Goal: Transaction & Acquisition: Purchase product/service

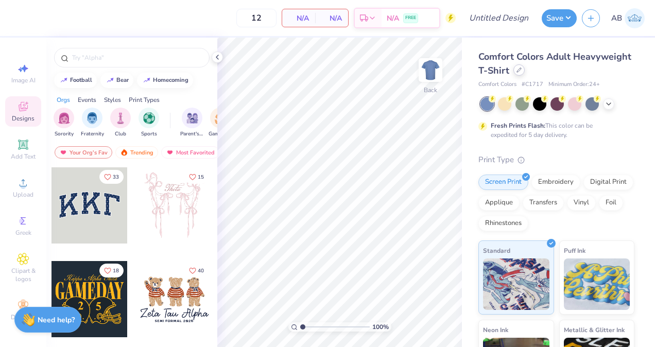
click at [525, 73] on div at bounding box center [518, 69] width 11 height 11
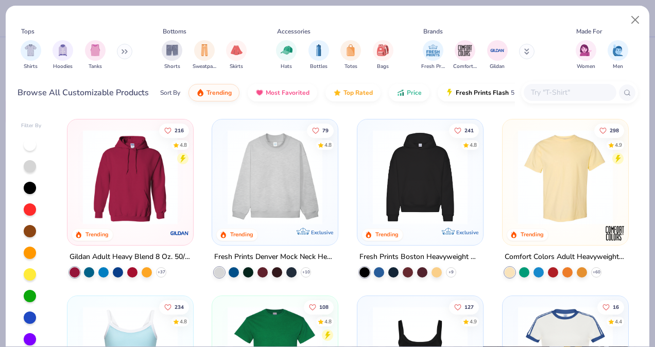
click at [549, 90] on input "text" at bounding box center [569, 93] width 79 height 12
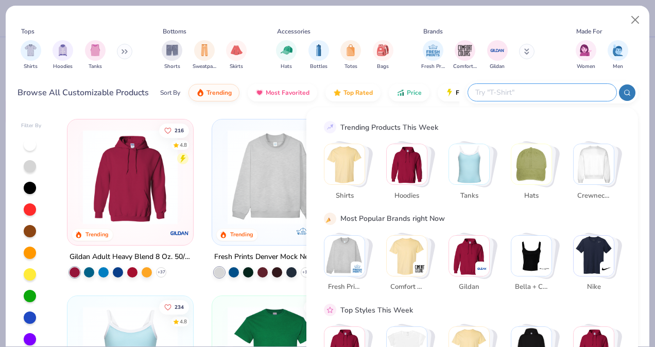
paste input "C1717"
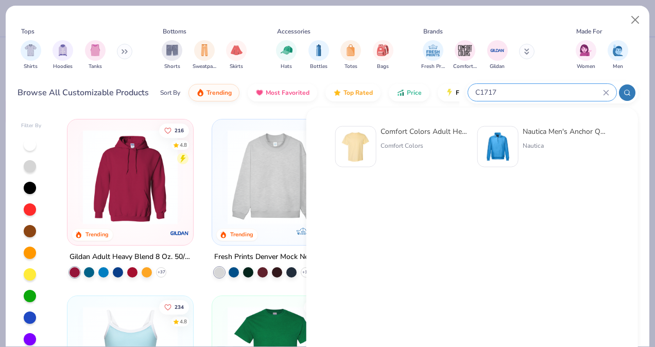
type input "C1717"
click at [394, 153] on div "Comfort Colors Adult Heavyweight T-Shirt Comfort Colors" at bounding box center [424, 146] width 87 height 41
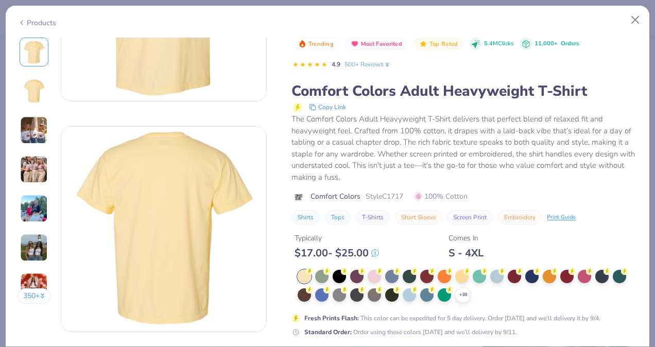
scroll to position [176, 0]
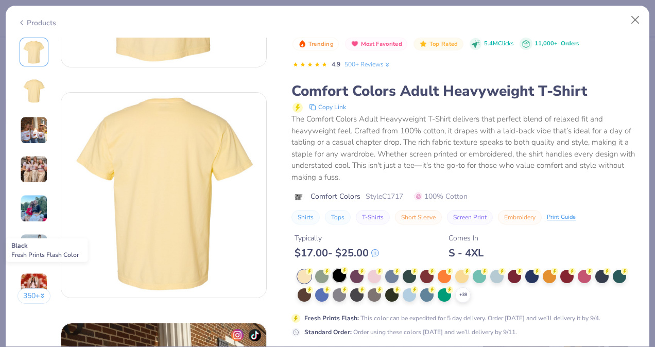
click at [337, 272] on div at bounding box center [339, 275] width 13 height 13
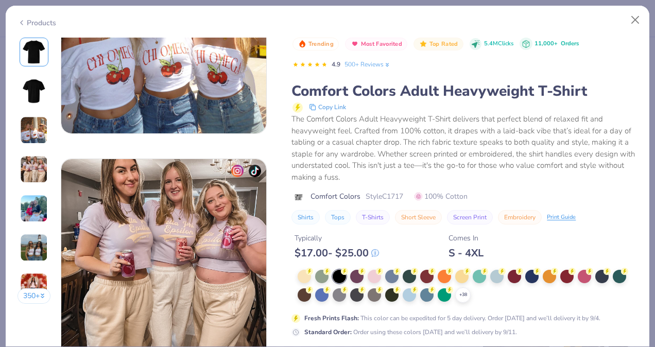
scroll to position [572, 0]
click at [592, 324] on div "+ 38 Fresh Prints Flash : This color can be expedited for 5 day delivery. Order…" at bounding box center [464, 303] width 346 height 67
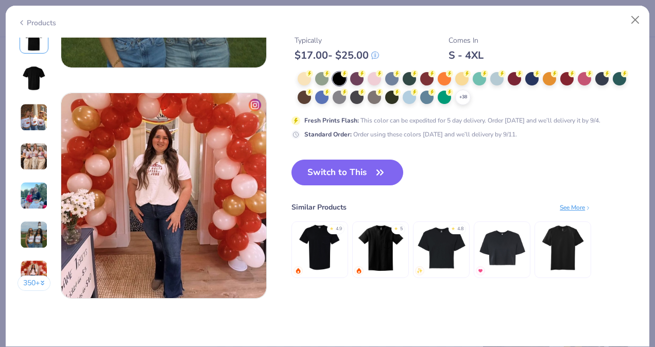
scroll to position [1327, 0]
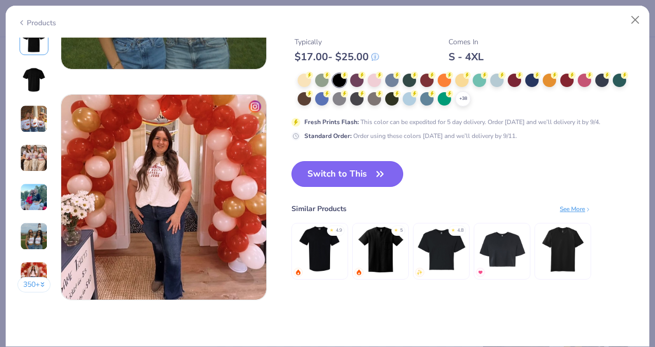
click at [374, 168] on icon "button" at bounding box center [380, 174] width 14 height 14
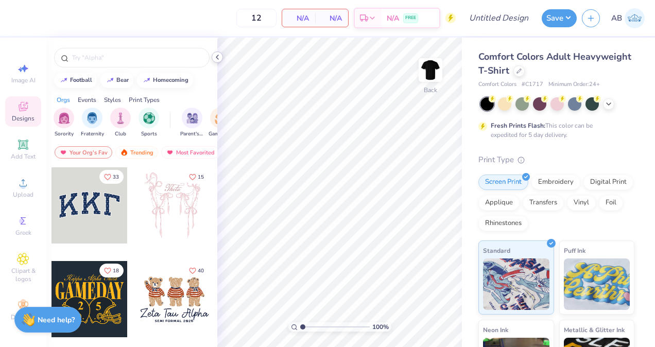
click at [219, 58] on icon at bounding box center [217, 57] width 8 height 8
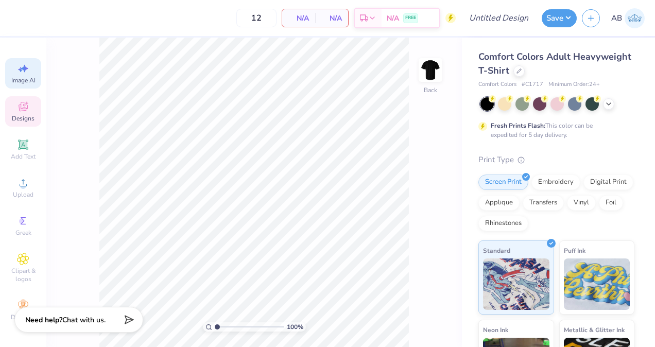
click at [18, 78] on span "Image AI" at bounding box center [23, 80] width 24 height 8
select select "4"
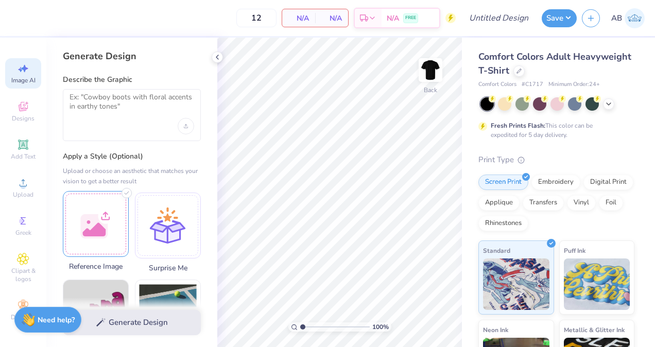
click at [94, 201] on div at bounding box center [96, 224] width 66 height 66
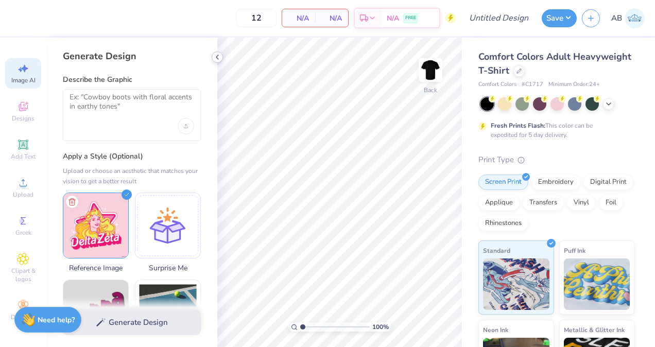
click at [216, 55] on icon at bounding box center [217, 57] width 8 height 8
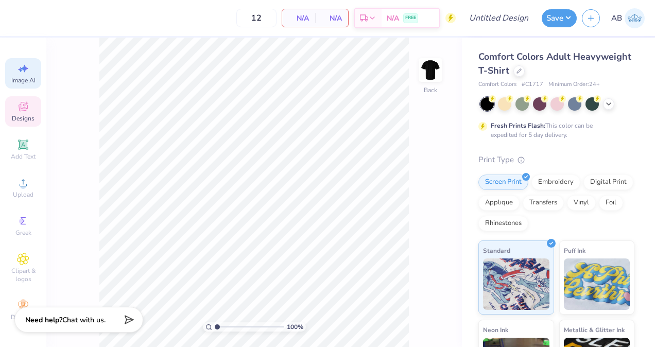
click at [33, 126] on div "Designs" at bounding box center [23, 111] width 36 height 30
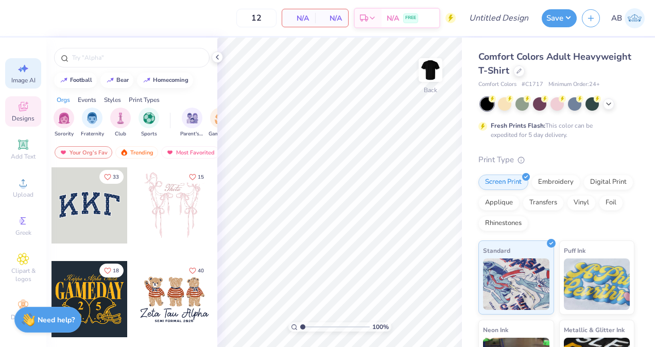
click at [18, 67] on icon at bounding box center [23, 68] width 12 height 12
select select "4"
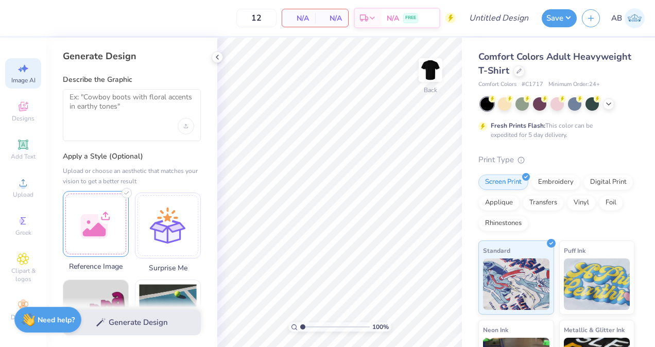
click at [85, 222] on div at bounding box center [96, 224] width 66 height 66
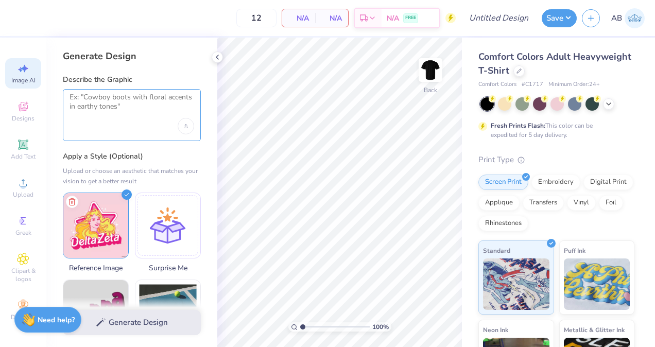
click at [144, 114] on textarea at bounding box center [132, 106] width 125 height 26
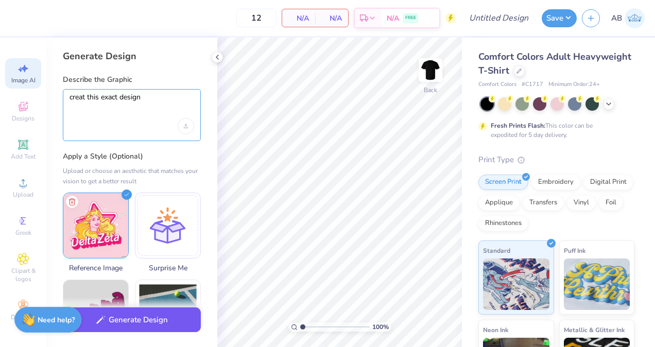
type textarea "creat this exact design"
click at [144, 326] on button "Generate Design" at bounding box center [132, 319] width 138 height 25
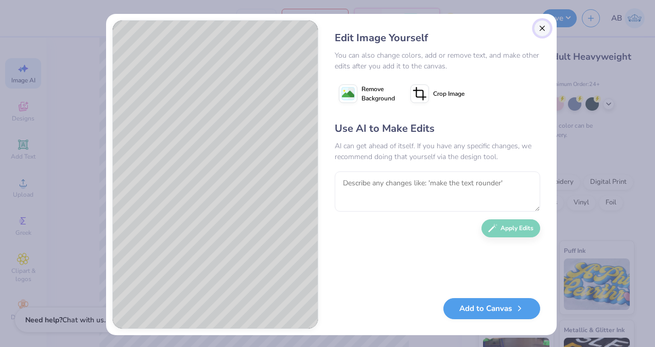
click at [540, 28] on button "Close" at bounding box center [542, 28] width 16 height 16
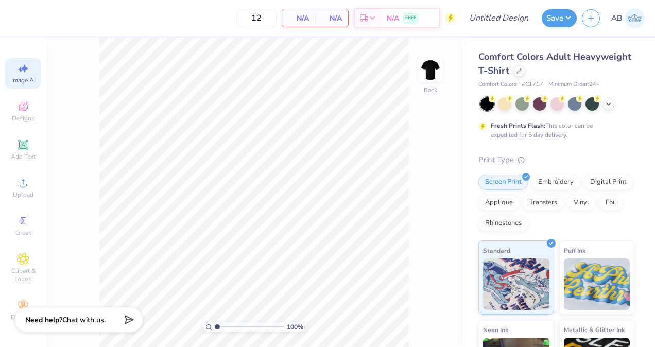
click at [22, 76] on span "Image AI" at bounding box center [23, 80] width 24 height 8
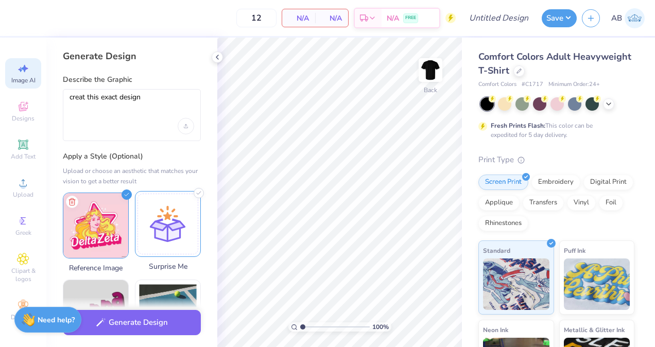
scroll to position [0, 0]
click at [108, 237] on img at bounding box center [95, 224] width 65 height 65
click at [115, 212] on img at bounding box center [95, 224] width 65 height 65
click at [13, 111] on div "Designs" at bounding box center [23, 111] width 36 height 30
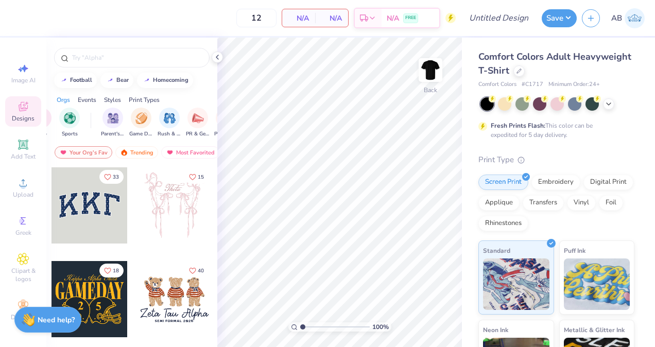
scroll to position [0, 85]
click at [213, 57] on div at bounding box center [217, 56] width 11 height 11
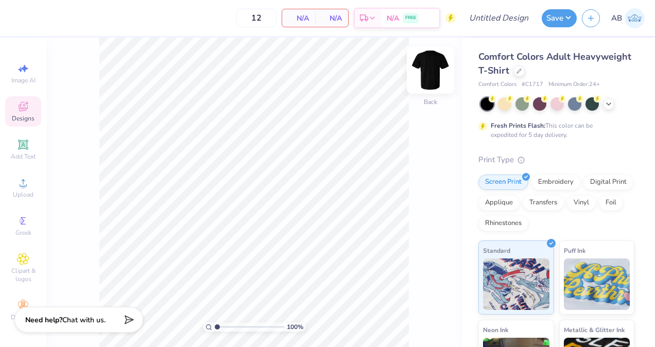
click at [435, 89] on img at bounding box center [430, 69] width 41 height 41
click at [28, 183] on icon at bounding box center [23, 183] width 12 height 12
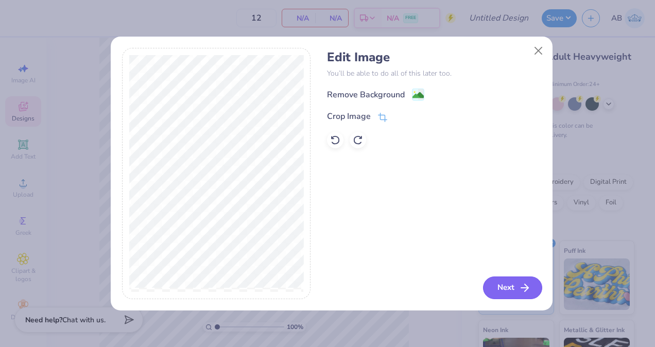
click at [486, 283] on button "Next" at bounding box center [512, 288] width 59 height 23
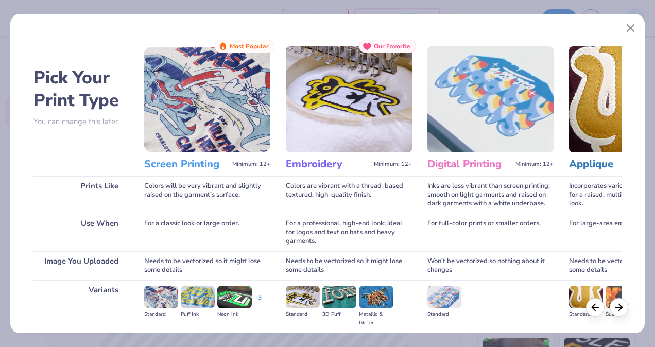
scroll to position [114, 0]
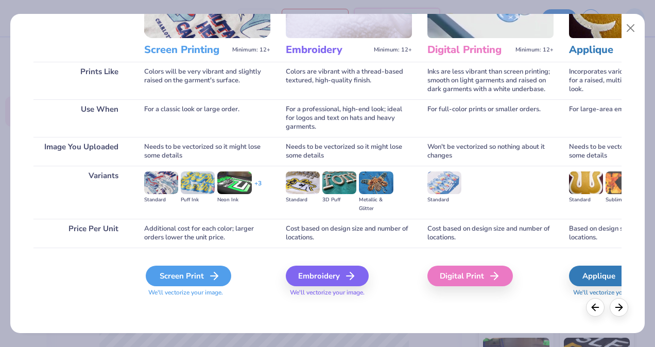
click at [198, 269] on div "Screen Print" at bounding box center [188, 276] width 85 height 21
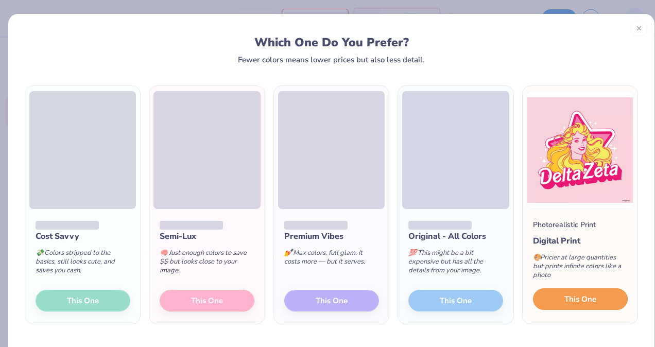
click at [564, 300] on span "This One" at bounding box center [580, 299] width 32 height 12
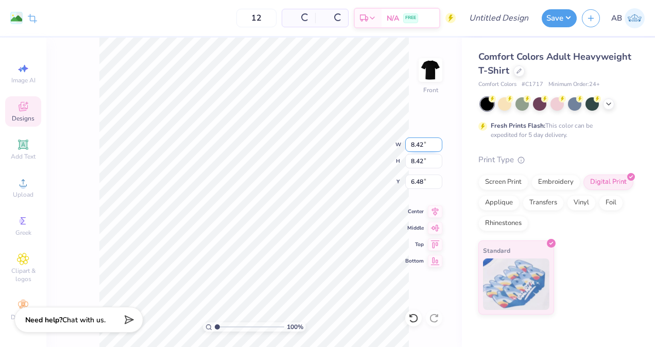
type input "8.42"
type input "3.00"
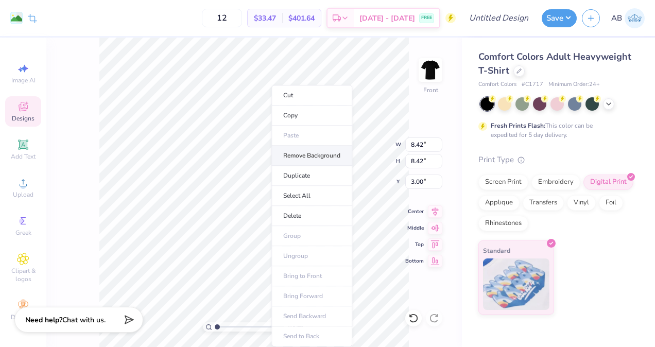
click at [320, 161] on li "Remove Background" at bounding box center [311, 156] width 81 height 20
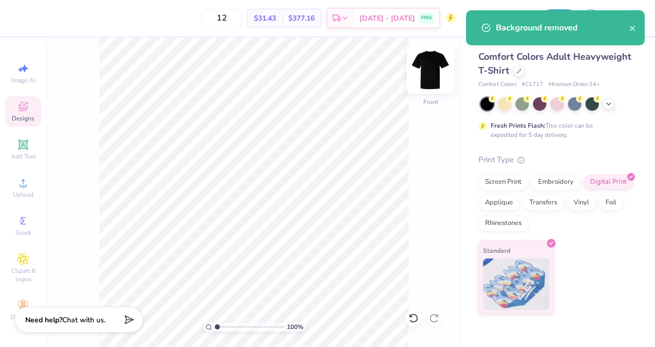
click at [427, 79] on img at bounding box center [430, 69] width 41 height 41
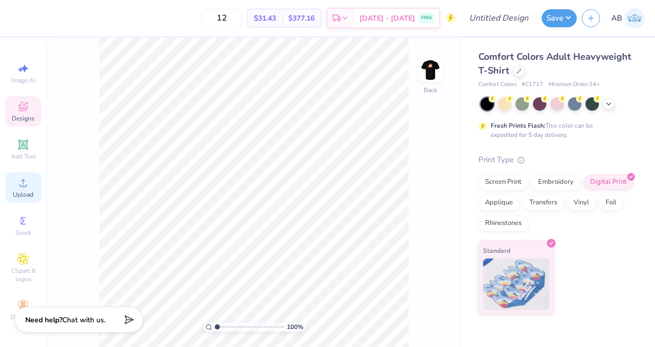
click at [24, 189] on div "Upload" at bounding box center [23, 187] width 36 height 30
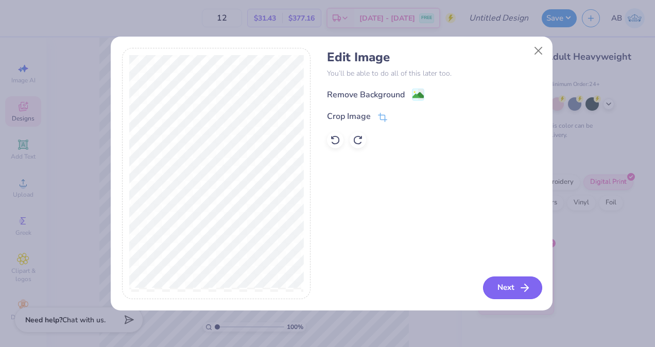
click at [513, 291] on button "Next" at bounding box center [512, 288] width 59 height 23
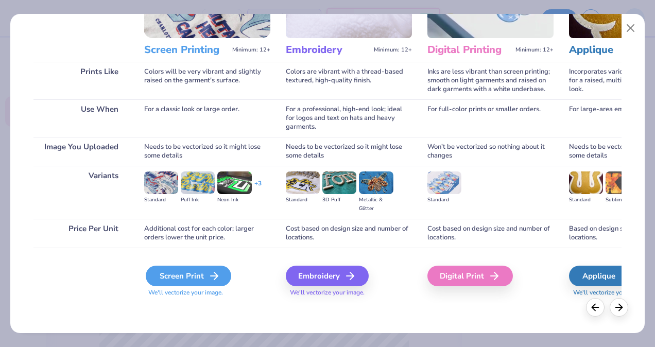
click at [204, 268] on div "Screen Print" at bounding box center [188, 276] width 85 height 21
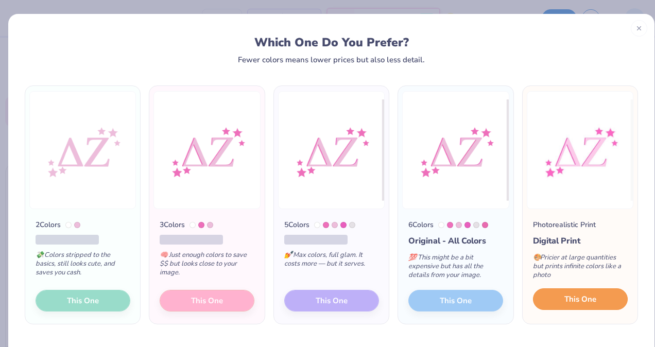
click at [577, 304] on span "This One" at bounding box center [580, 299] width 32 height 12
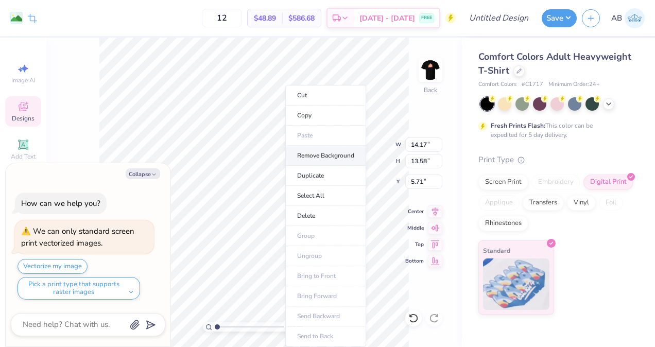
click at [323, 160] on li "Remove Background" at bounding box center [325, 156] width 81 height 20
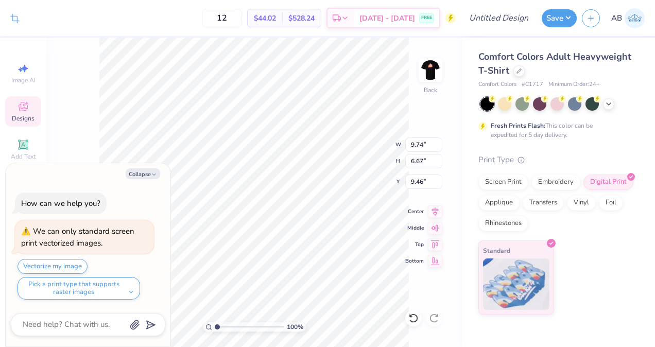
type textarea "x"
type input "3.00"
type textarea "x"
type input "7.42"
type input "5.08"
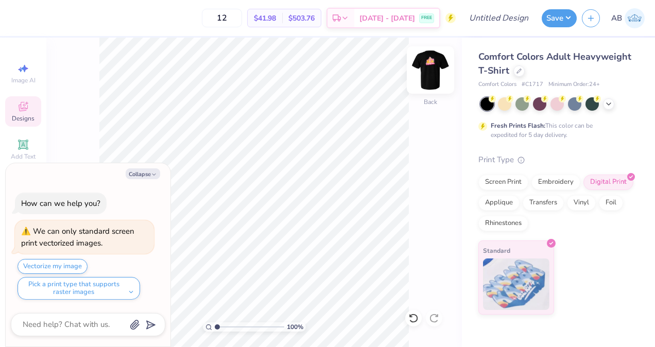
click at [427, 78] on img at bounding box center [430, 69] width 41 height 41
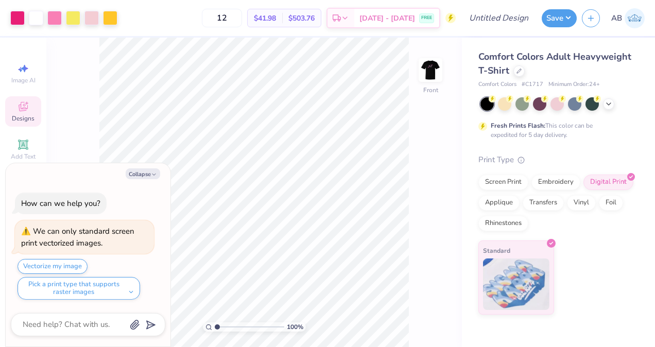
click at [427, 78] on img at bounding box center [430, 70] width 21 height 21
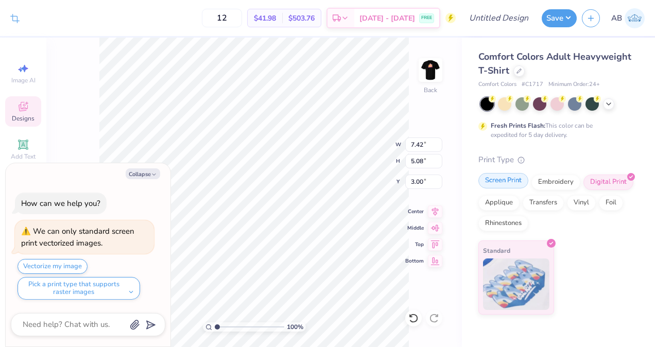
click at [504, 183] on div "Screen Print" at bounding box center [503, 180] width 50 height 15
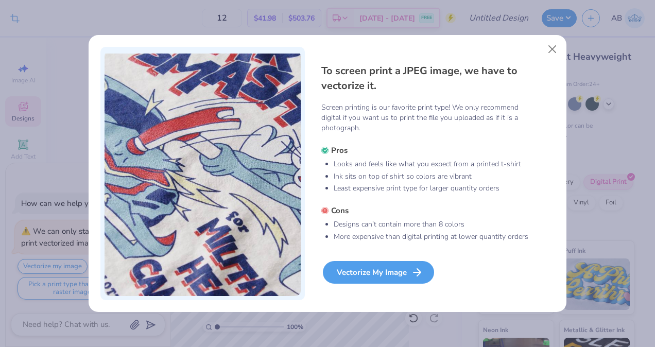
click at [427, 273] on div "Vectorize My Image" at bounding box center [378, 272] width 111 height 23
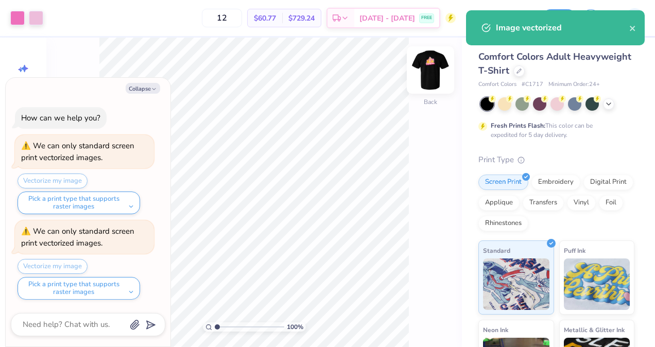
click at [425, 66] on img at bounding box center [430, 69] width 41 height 41
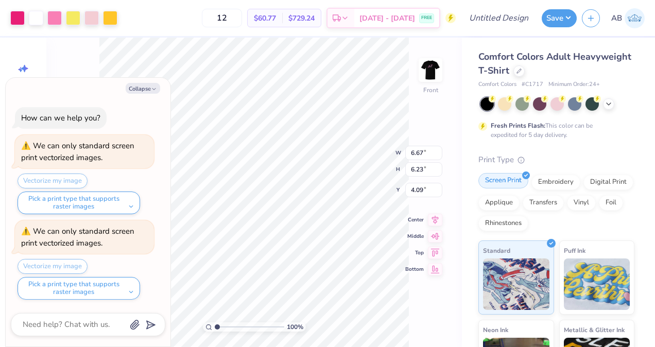
click at [509, 184] on div "Screen Print" at bounding box center [503, 180] width 50 height 15
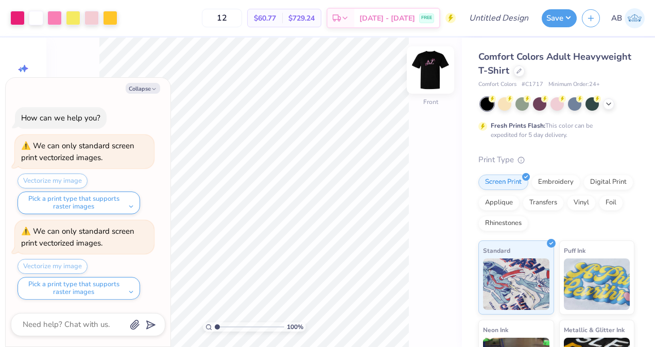
click at [419, 78] on img at bounding box center [430, 69] width 41 height 41
type textarea "x"
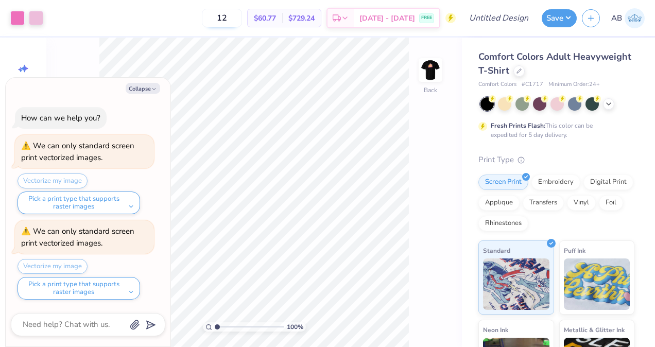
click at [242, 21] on input "12" at bounding box center [222, 18] width 40 height 19
type input "1"
type input "150"
click at [308, 33] on div "150 $19.91 Per Item $2,986.50 Total Est. Delivery Sep 7 - 10 FREE" at bounding box center [251, 18] width 407 height 36
